Goal: Transaction & Acquisition: Purchase product/service

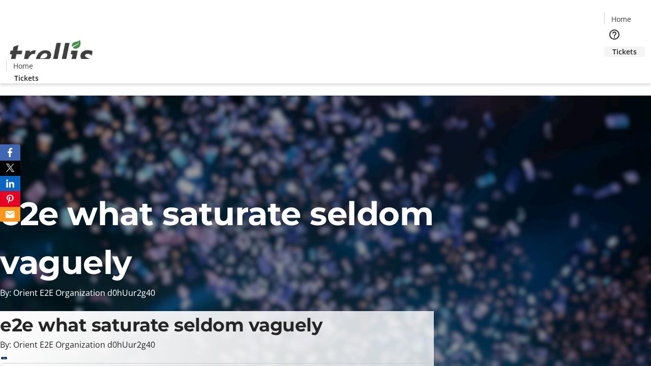
click at [612, 46] on span "Tickets" at bounding box center [624, 51] width 24 height 11
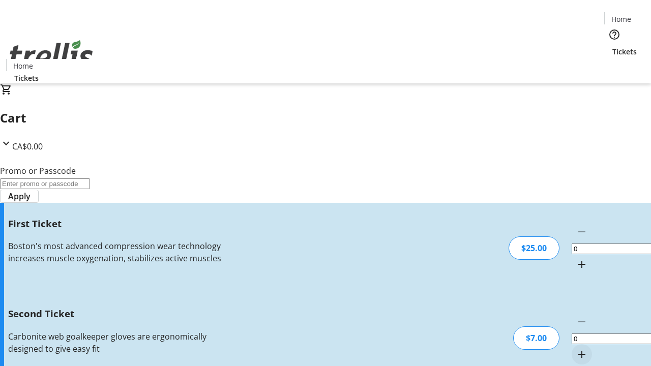
click at [576, 258] on mat-icon "Increment by one" at bounding box center [582, 264] width 12 height 12
type input "1"
click at [576, 348] on mat-icon "Increment by one" at bounding box center [582, 354] width 12 height 12
type input "2"
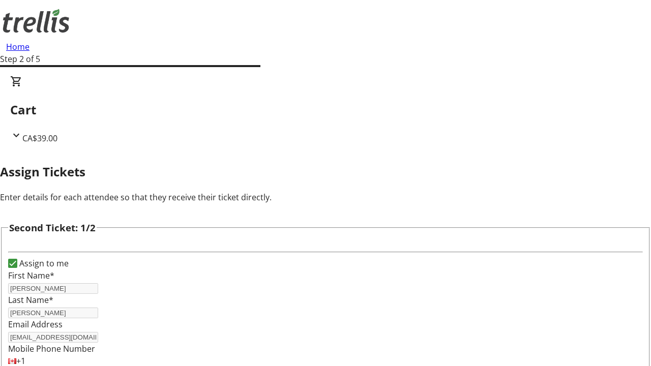
type input "[PERSON_NAME]"
type input "[PERSON_NAME][EMAIL_ADDRESS][DOMAIN_NAME]"
